Goal: Information Seeking & Learning: Learn about a topic

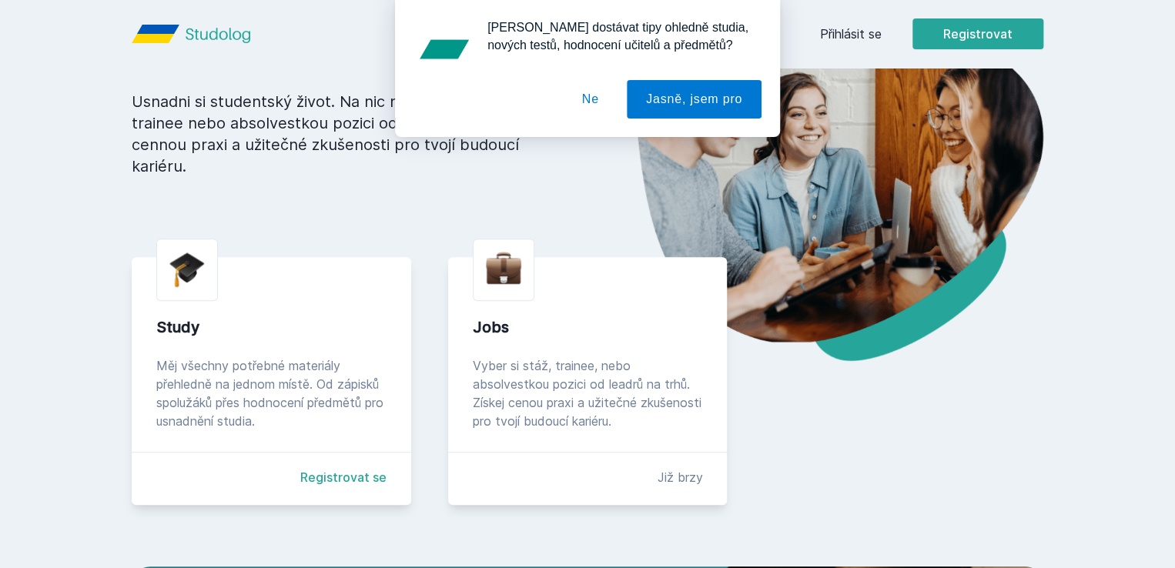
scroll to position [169, 0]
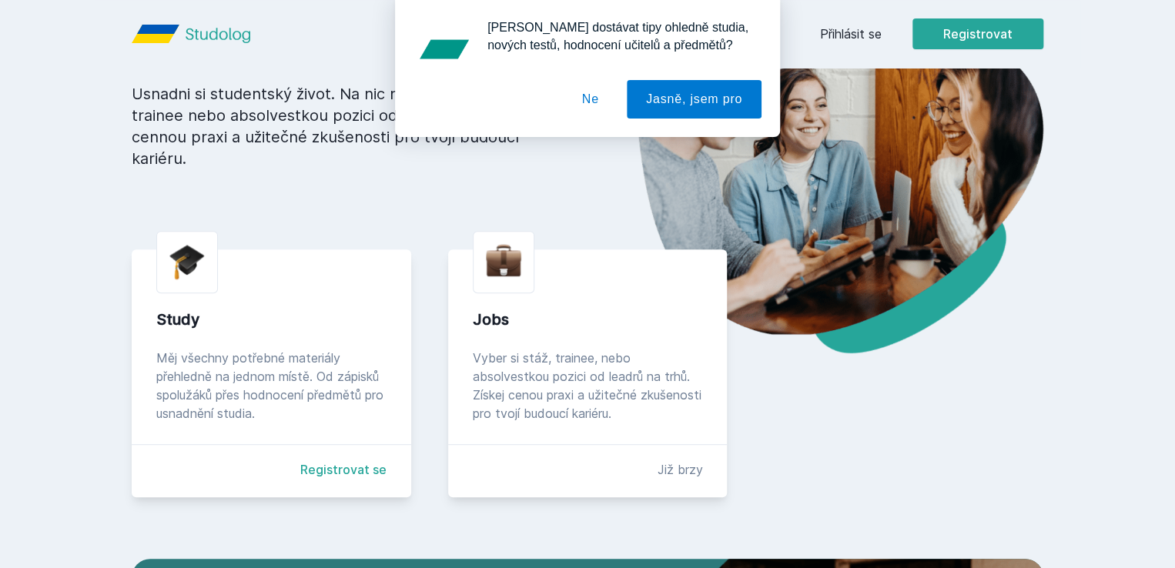
click at [591, 100] on button "Ne" at bounding box center [590, 99] width 55 height 38
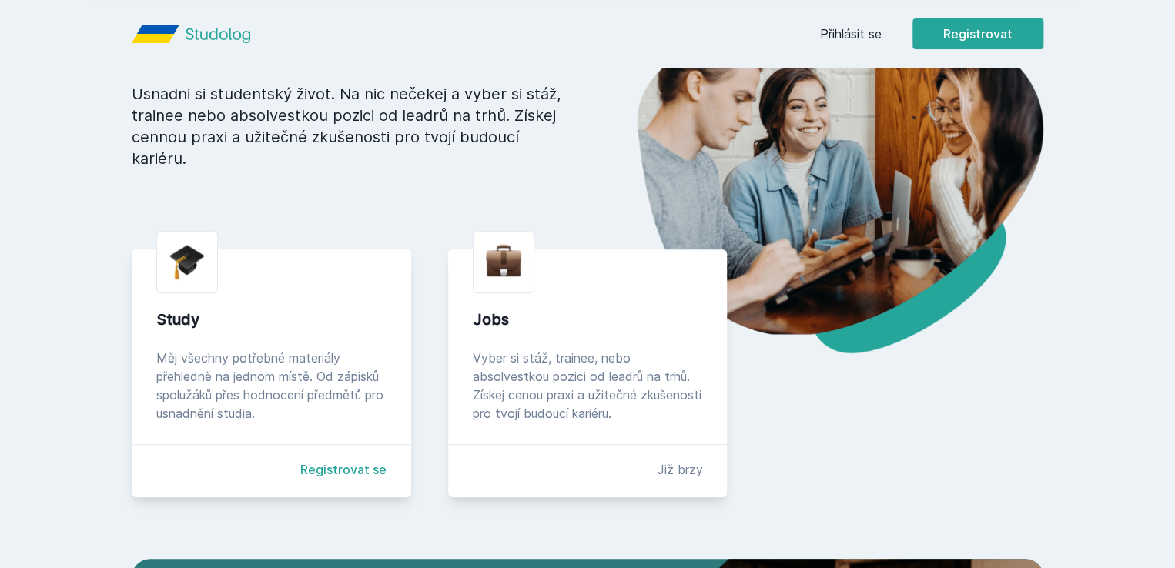
click at [882, 35] on link "Přihlásit se" at bounding box center [851, 34] width 62 height 18
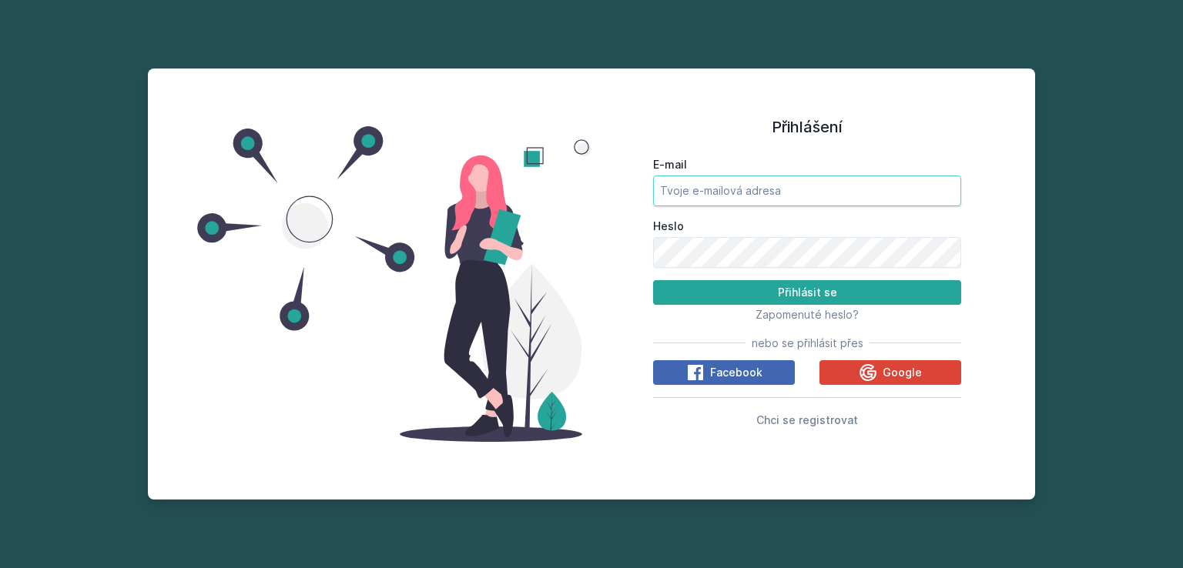
click at [724, 196] on input "E-mail" at bounding box center [807, 191] width 308 height 31
type input "dosinadiana@gmail.com"
click at [875, 378] on icon at bounding box center [867, 371] width 17 height 17
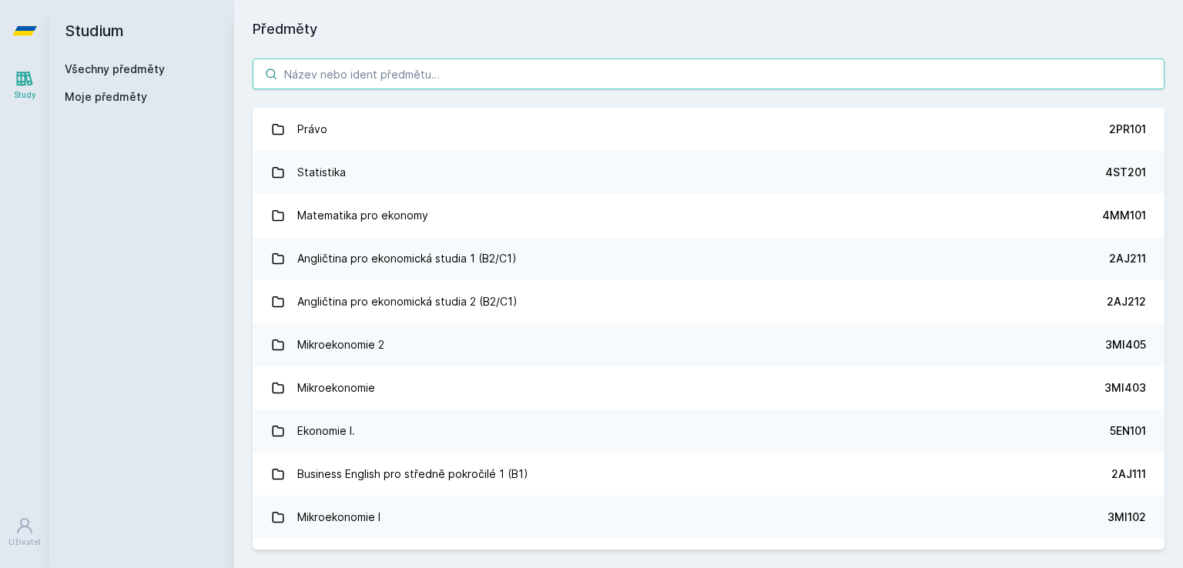
click at [390, 77] on input "search" at bounding box center [709, 74] width 912 height 31
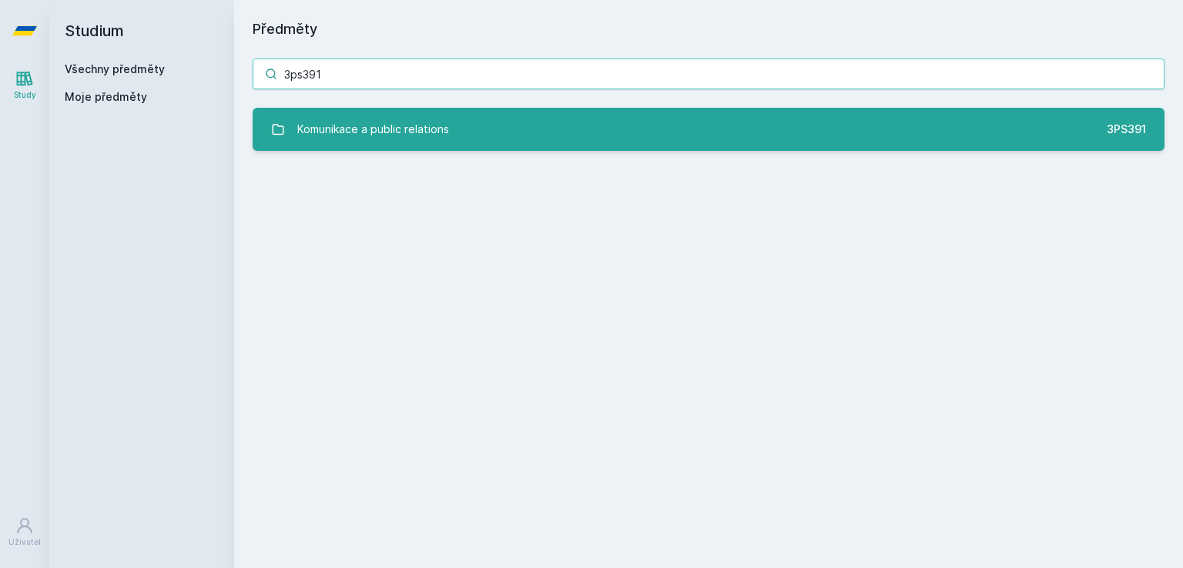
type input "3ps391"
click at [452, 120] on link "Komunikace a public relations 3PS391" at bounding box center [709, 129] width 912 height 43
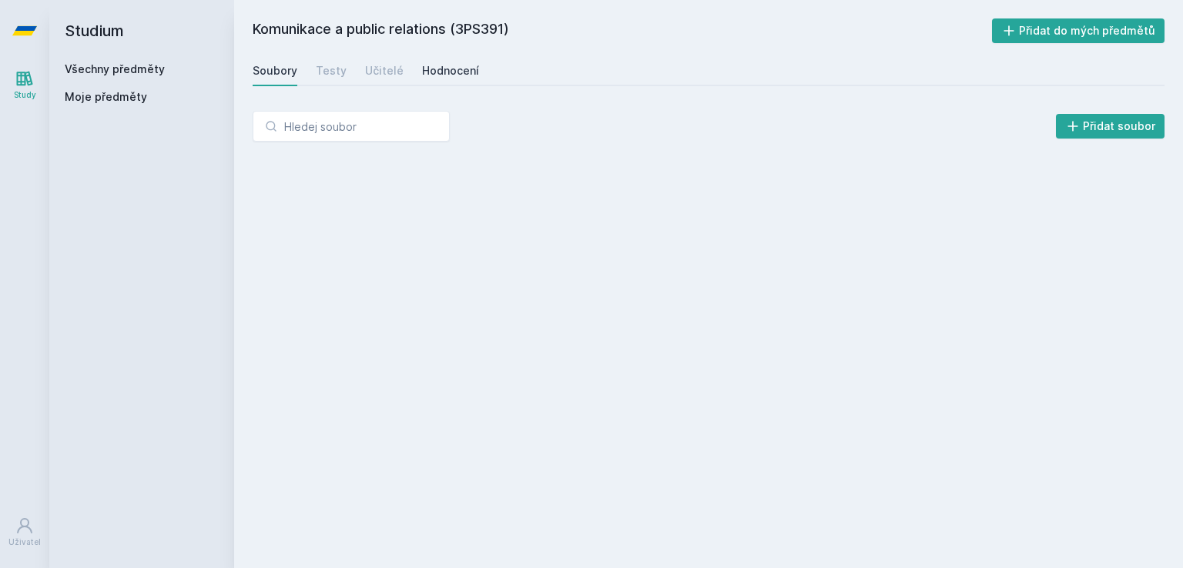
click at [448, 79] on link "Hodnocení" at bounding box center [450, 70] width 57 height 31
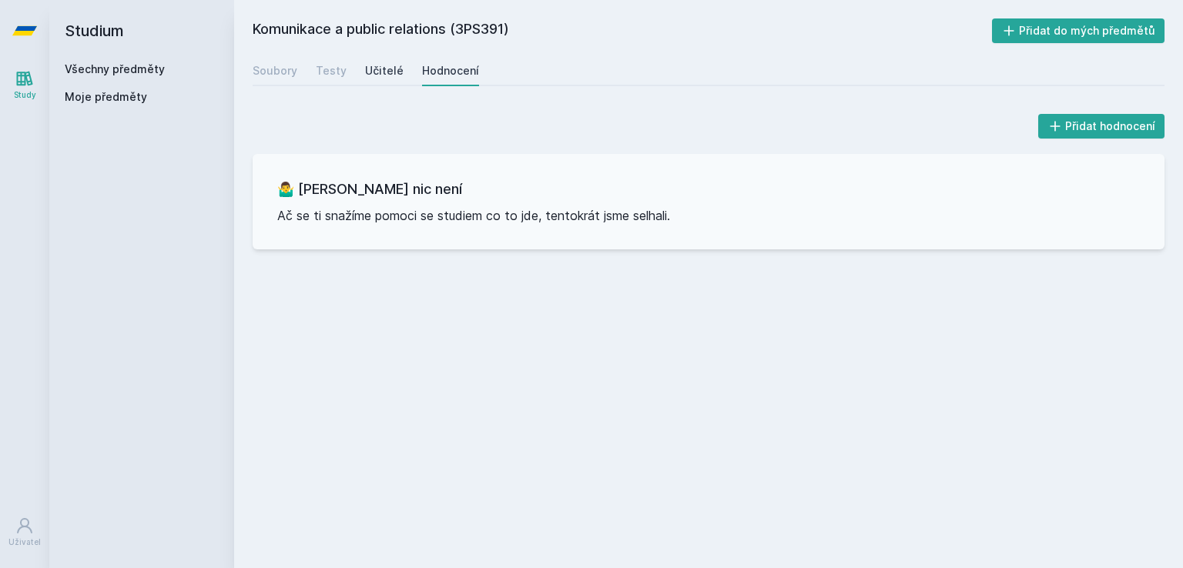
click at [384, 73] on div "Učitelé" at bounding box center [384, 70] width 38 height 15
click at [333, 70] on div "Testy" at bounding box center [331, 70] width 31 height 15
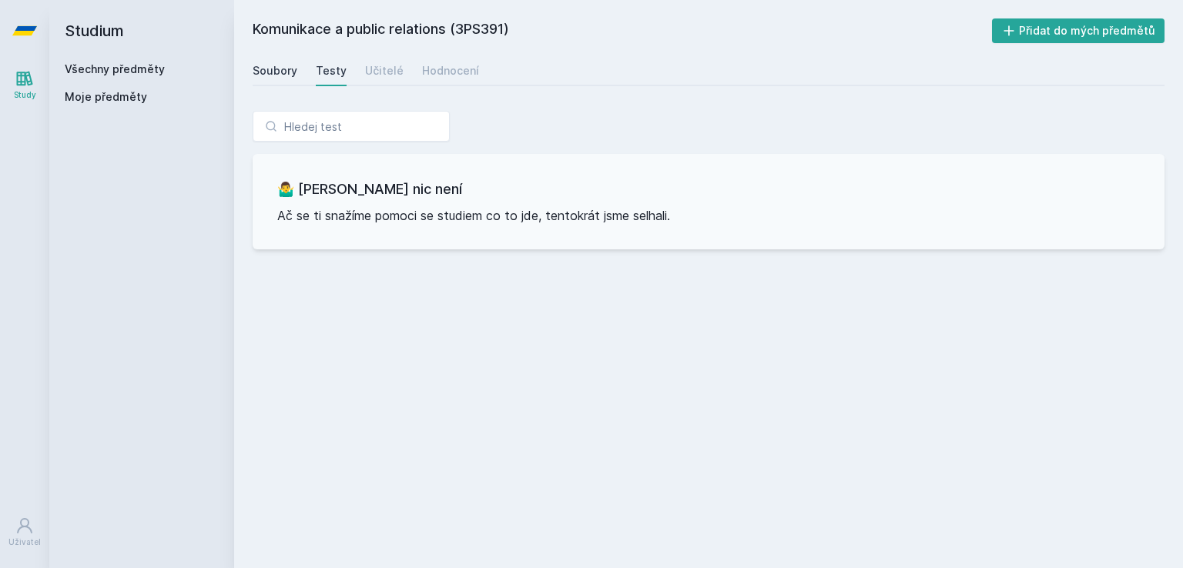
click at [287, 67] on div "Soubory" at bounding box center [275, 70] width 45 height 15
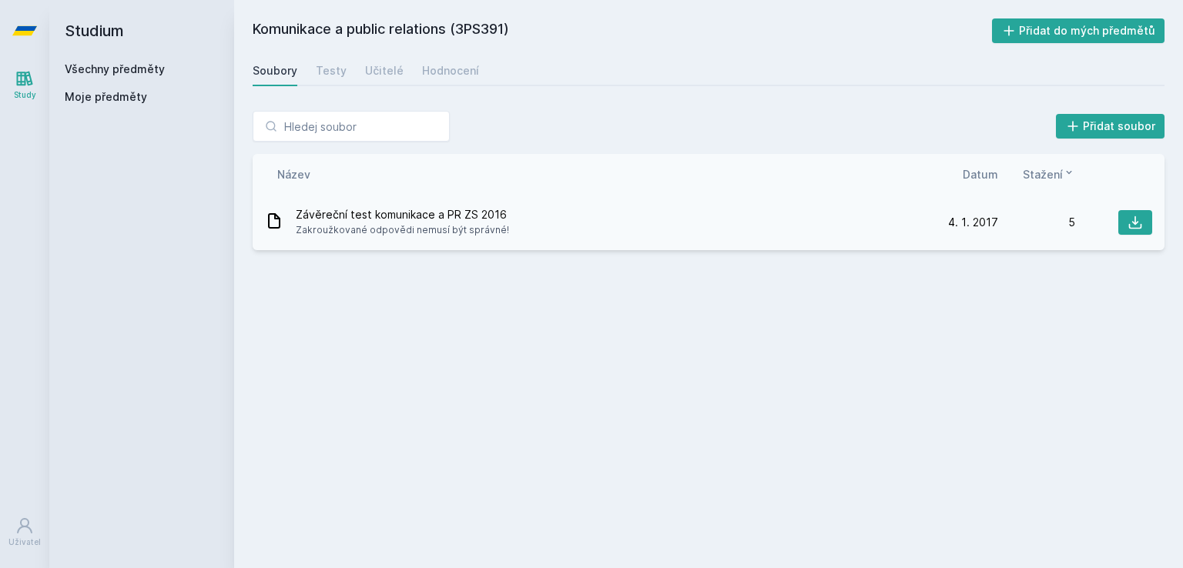
click at [504, 219] on div "Závěreční test komunikace a PR ZS 2016 Zakroužkované odpovědi nemusí být správn…" at bounding box center [593, 222] width 656 height 31
click at [1133, 211] on button at bounding box center [1135, 222] width 34 height 25
drag, startPoint x: 360, startPoint y: 563, endPoint x: 354, endPoint y: 577, distance: 15.6
click at [354, 567] on html "Study Uživatel Studium Všechny předměty Moje předměty Komunikace a public relat…" at bounding box center [591, 284] width 1183 height 568
click at [394, 447] on div "Komunikace a public relations (3PS391) Přidat do mých předmětů [GEOGRAPHIC_DATA…" at bounding box center [709, 283] width 912 height 531
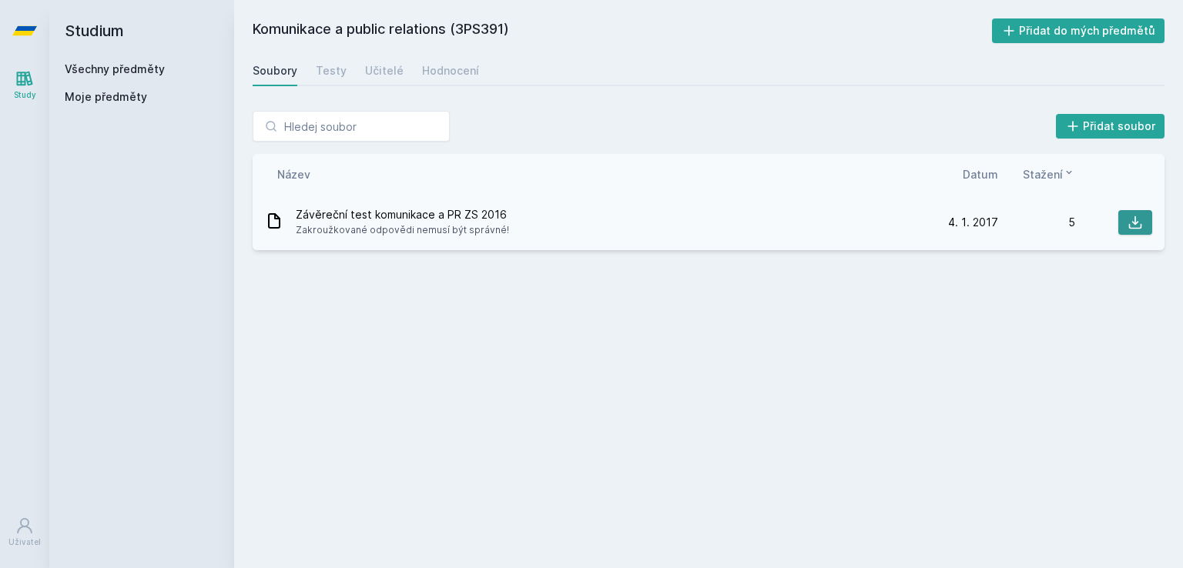
click at [1137, 226] on icon at bounding box center [1134, 222] width 15 height 15
click at [75, 62] on link "Všechny předměty" at bounding box center [115, 68] width 100 height 13
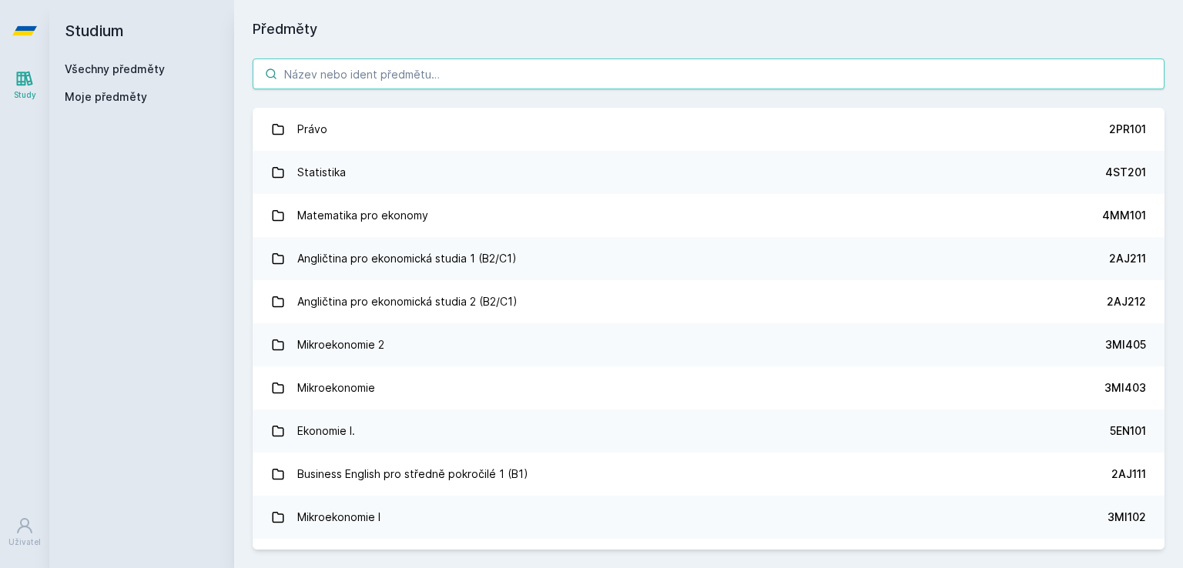
click at [348, 84] on input "search" at bounding box center [709, 74] width 912 height 31
paste input "3AM493"
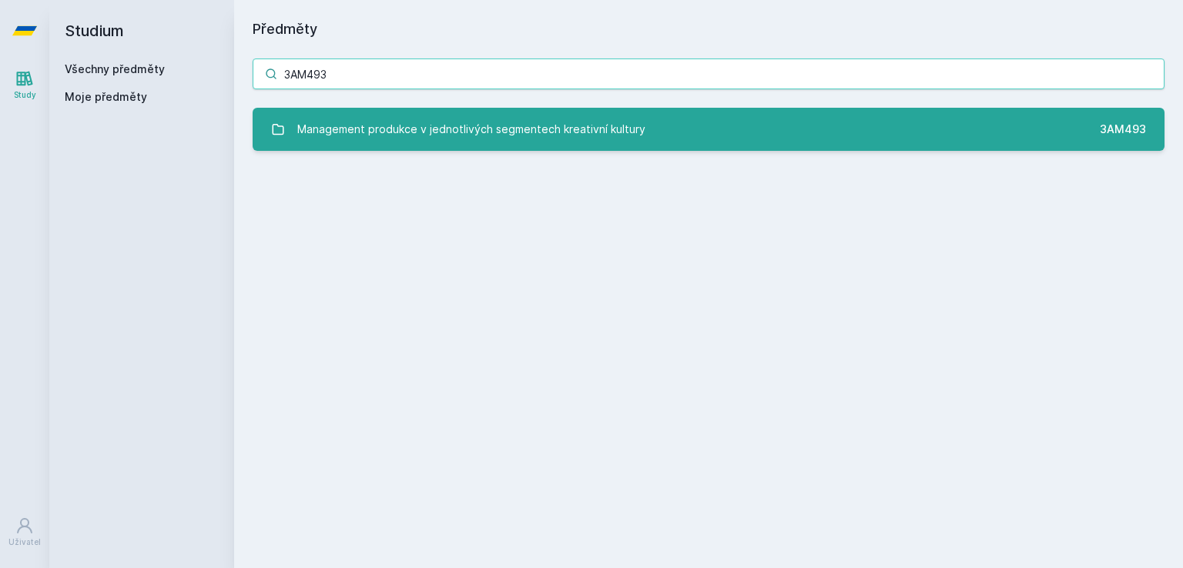
type input "3AM493"
click at [373, 118] on div "Management produkce v jednotlivých segmentech kreativní kultury" at bounding box center [471, 129] width 348 height 31
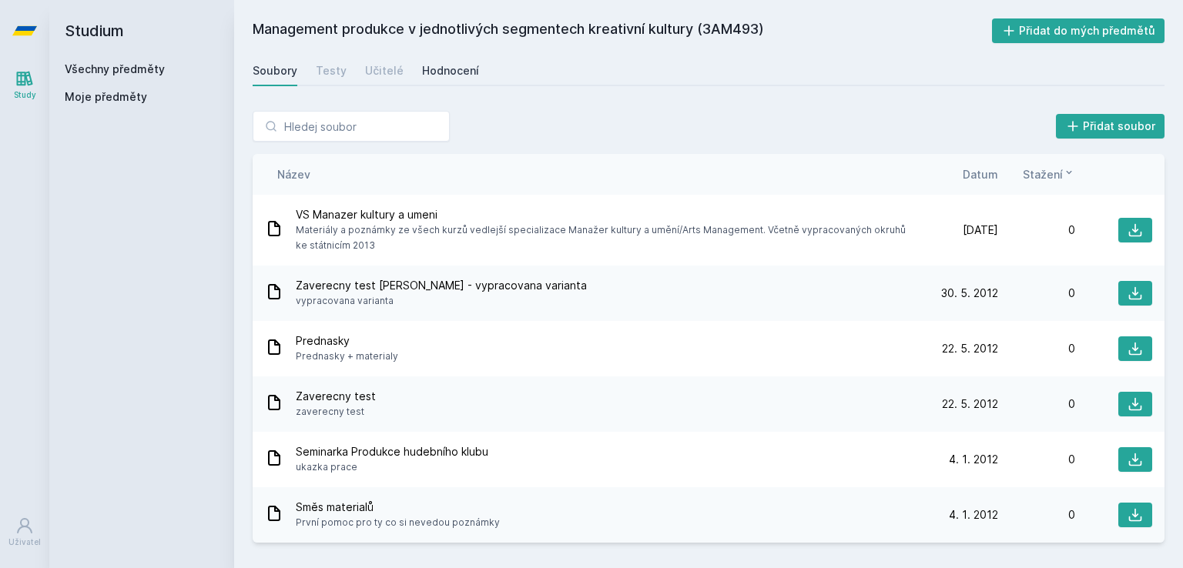
click at [447, 60] on link "Hodnocení" at bounding box center [450, 70] width 57 height 31
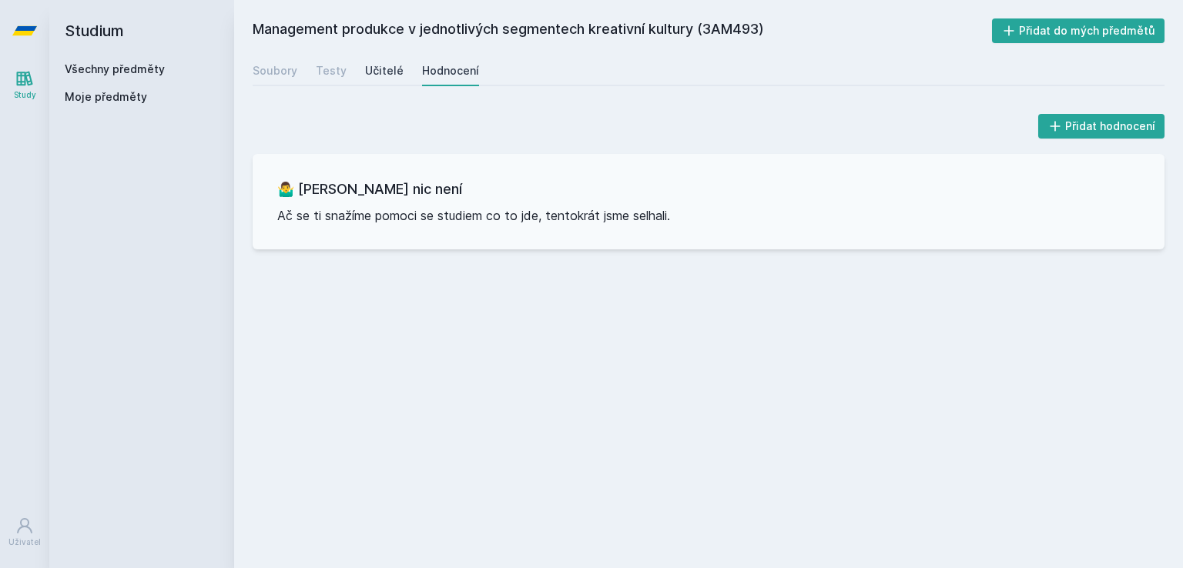
click at [387, 68] on div "Učitelé" at bounding box center [384, 70] width 38 height 15
click at [317, 75] on div "Testy" at bounding box center [331, 70] width 31 height 15
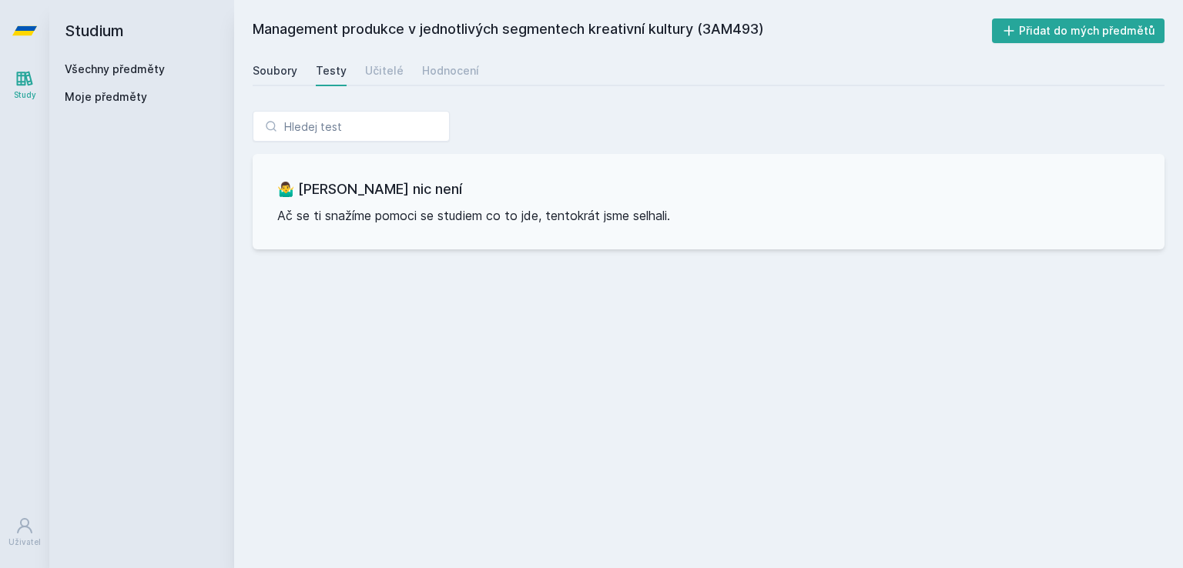
click at [262, 73] on div "Soubory" at bounding box center [275, 70] width 45 height 15
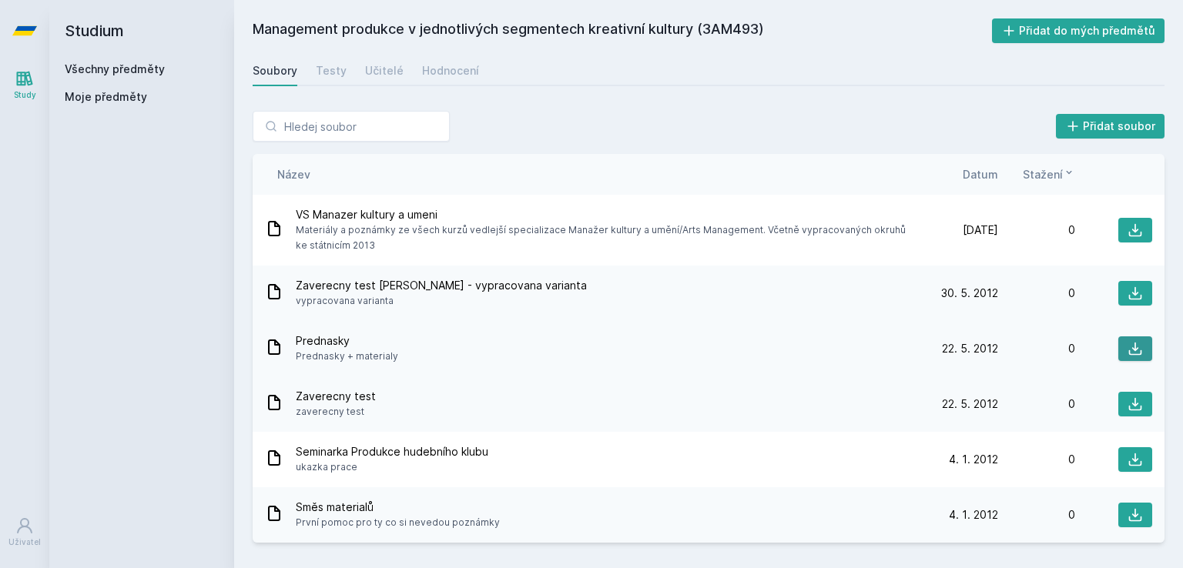
click at [1143, 344] on button at bounding box center [1135, 348] width 34 height 25
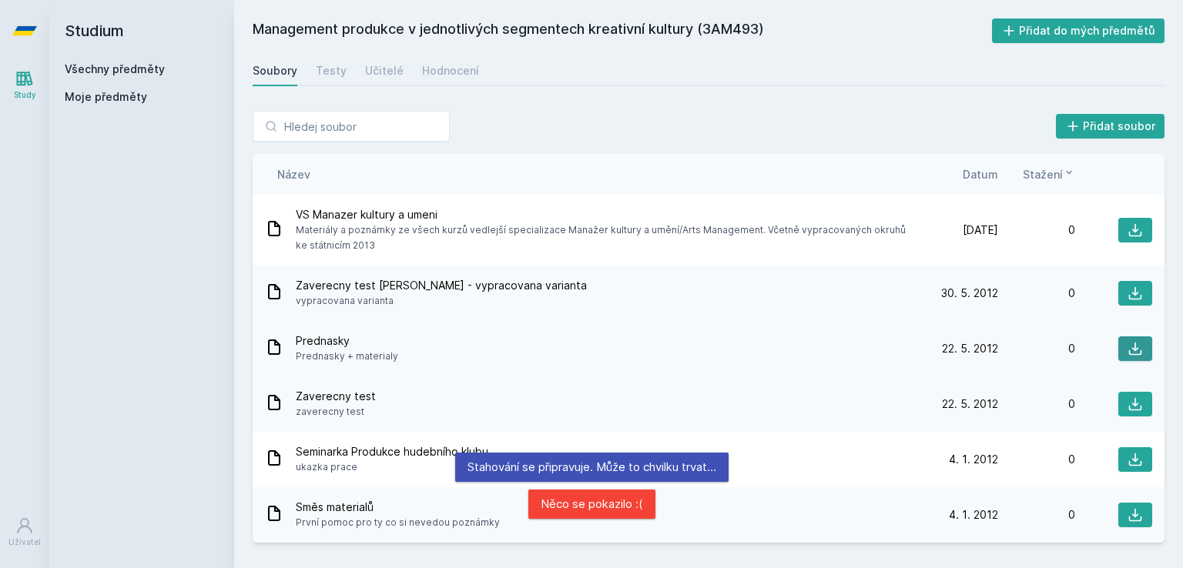
click at [1130, 341] on icon at bounding box center [1134, 348] width 15 height 15
